Goal: Book appointment/travel/reservation

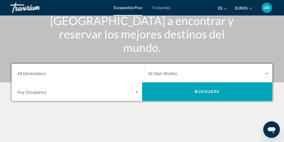
click at [30, 69] on div "Destination All Destinations" at bounding box center [78, 73] width 122 height 16
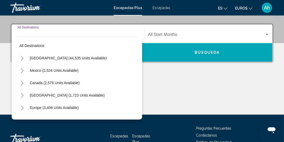
scroll to position [118, 0]
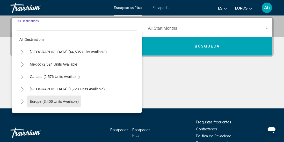
click at [36, 100] on span "Europe (3,406 units available)" at bounding box center [54, 102] width 49 height 4
type input "**********"
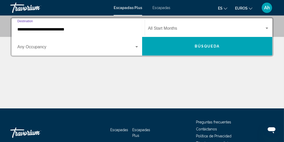
click at [24, 47] on span "Widget de búsqueda" at bounding box center [75, 48] width 117 height 5
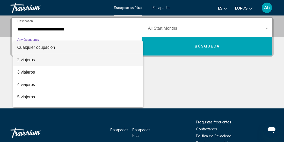
click at [19, 59] on font "2 viajeros" at bounding box center [26, 60] width 18 height 4
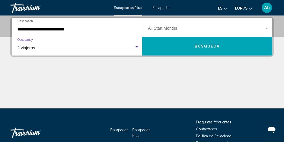
click at [213, 47] on span "Búsqueda" at bounding box center [207, 47] width 25 height 4
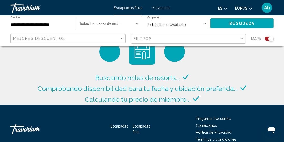
click at [137, 24] on div "Widget de búsqueda" at bounding box center [137, 23] width 3 height 1
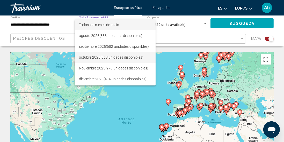
click at [129, 60] on span "octubre 2025 (568 unidades disponibles)" at bounding box center [115, 57] width 73 height 11
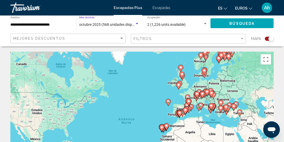
click at [249, 23] on font "Búsqueda" at bounding box center [241, 23] width 25 height 4
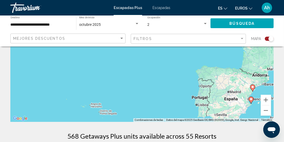
scroll to position [86, 0]
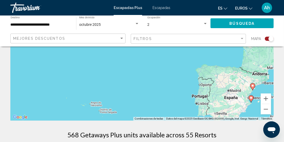
click at [251, 101] on div "Para activar la función de arrastre con el teclado, pulsa Alt + Intro. Cuando h…" at bounding box center [141, 43] width 263 height 155
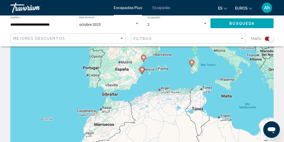
scroll to position [49, 0]
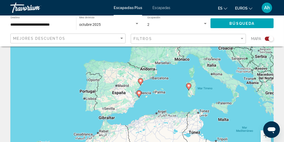
type input "**********"
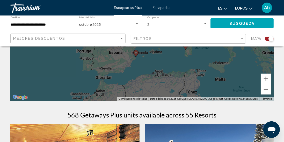
scroll to position [106, 0]
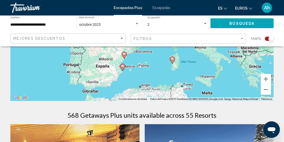
click at [123, 66] on div "Para activar la función de arrastre con el teclado, pulsa Alt + Intro. Cuando h…" at bounding box center [141, 23] width 263 height 155
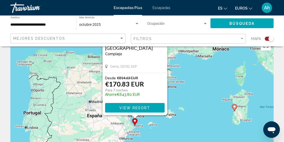
scroll to position [16, 0]
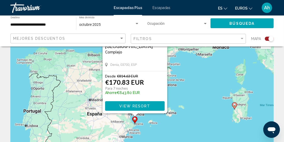
click at [141, 107] on span "View Resort" at bounding box center [134, 106] width 31 height 4
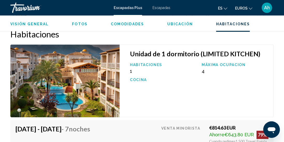
scroll to position [1012, 0]
